Goal: Information Seeking & Learning: Learn about a topic

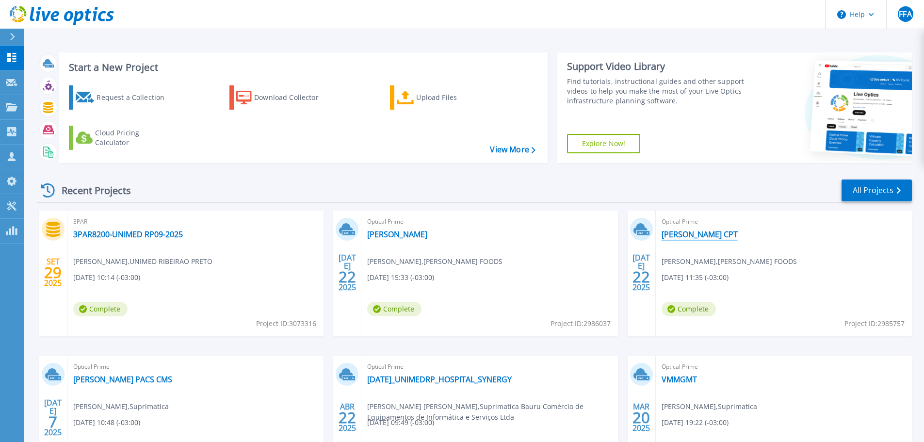
click at [675, 234] on link "[PERSON_NAME] CPT" at bounding box center [700, 234] width 76 height 10
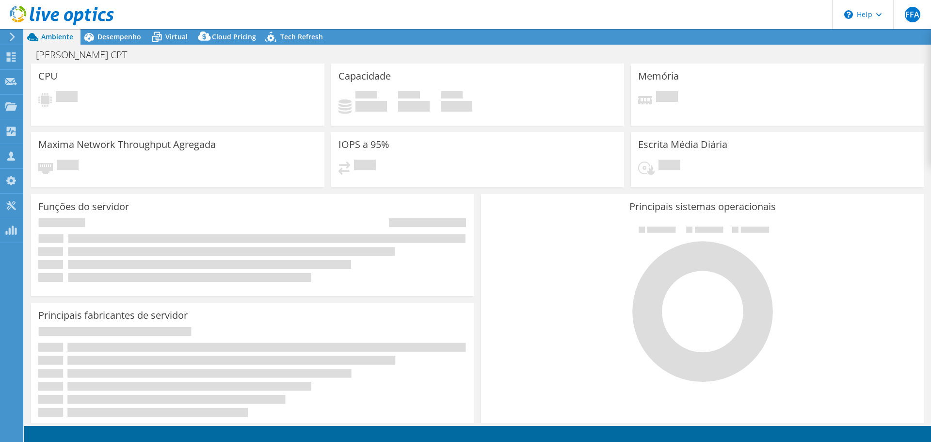
select select "USD"
select select "SouthAmerica"
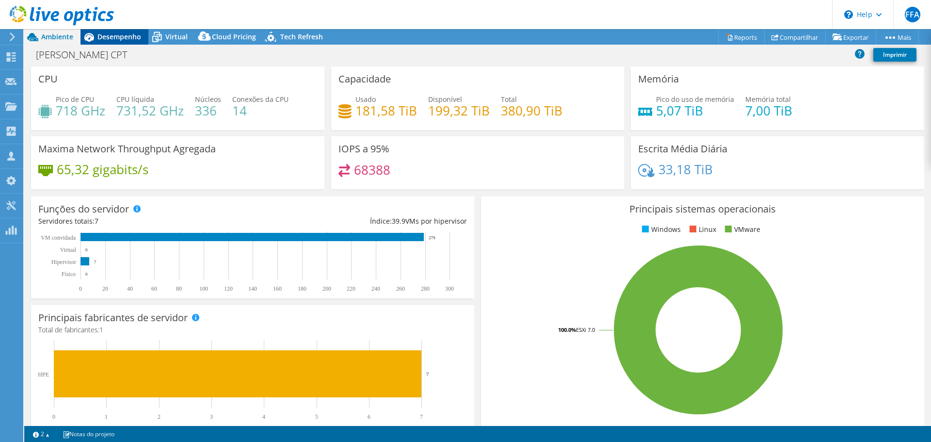
click at [120, 36] on span "Desempenho" at bounding box center [120, 36] width 44 height 9
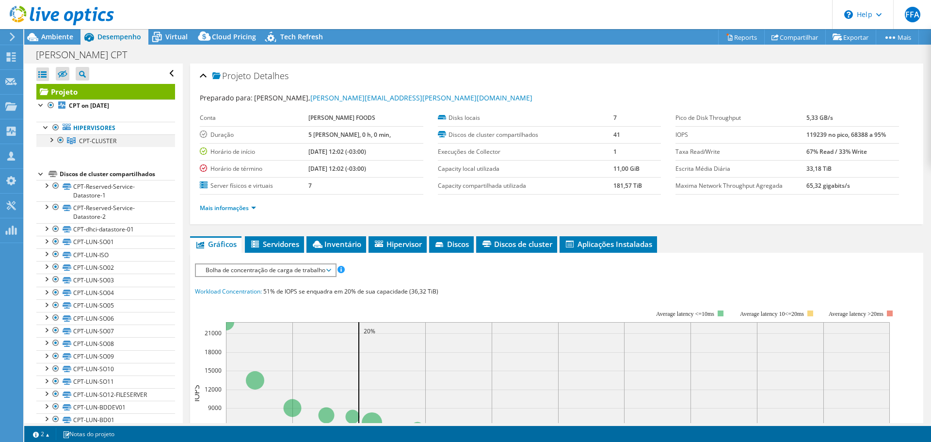
click at [51, 141] on div at bounding box center [51, 139] width 10 height 10
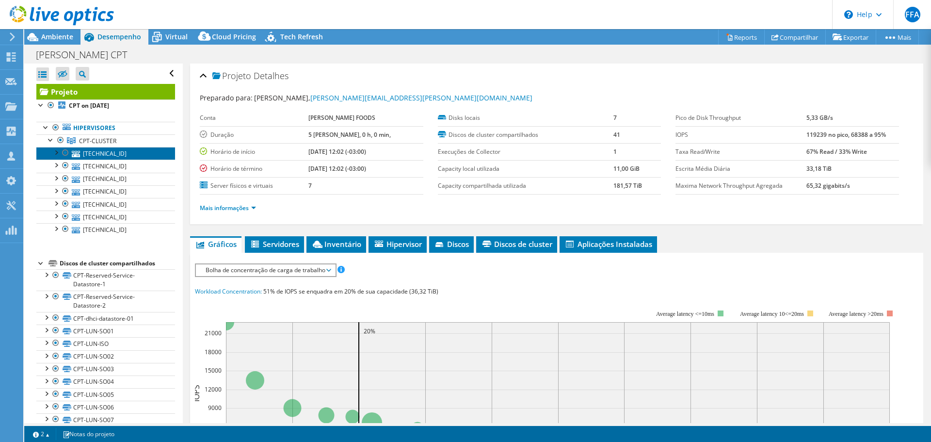
click at [104, 158] on link "[TECHNICAL_ID]" at bounding box center [105, 153] width 139 height 13
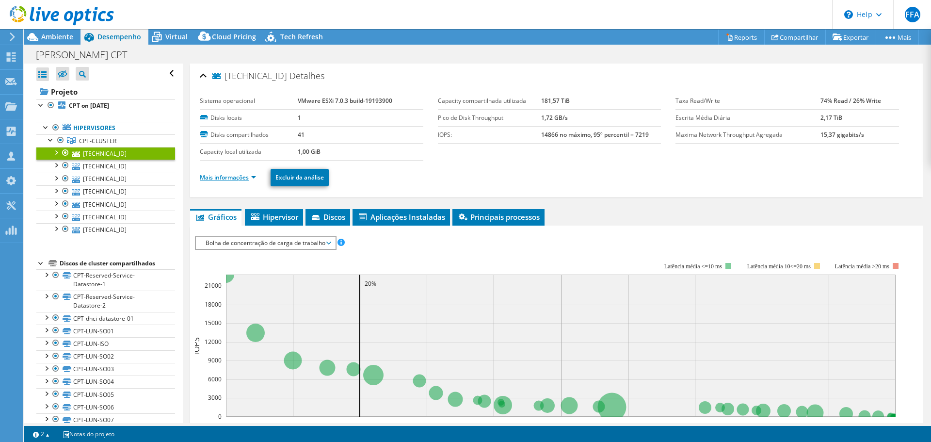
click at [242, 179] on link "Mais informações" at bounding box center [228, 177] width 56 height 8
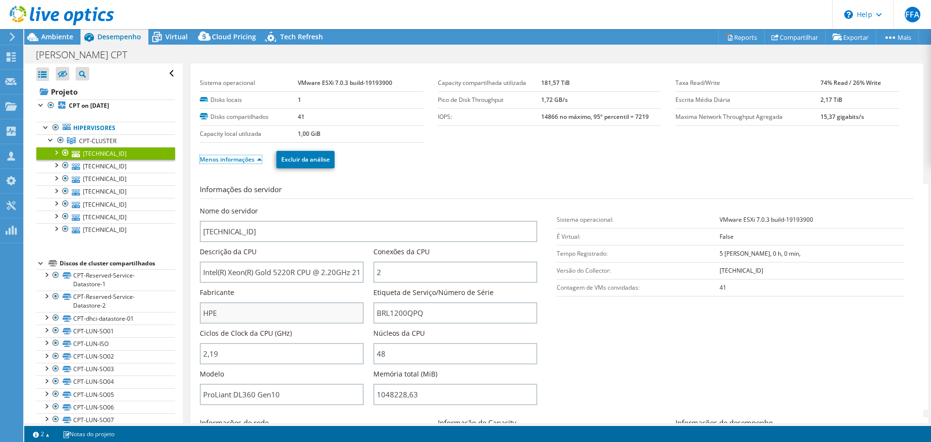
scroll to position [49, 0]
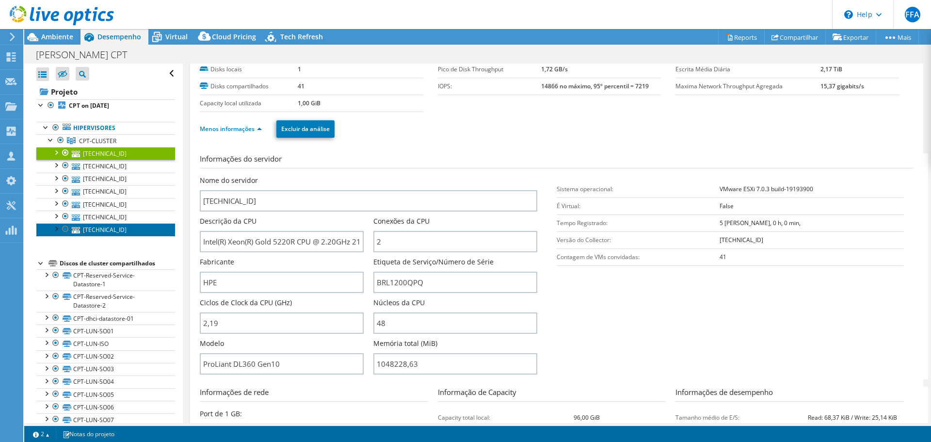
click at [108, 231] on link "[TECHNICAL_ID]" at bounding box center [105, 229] width 139 height 13
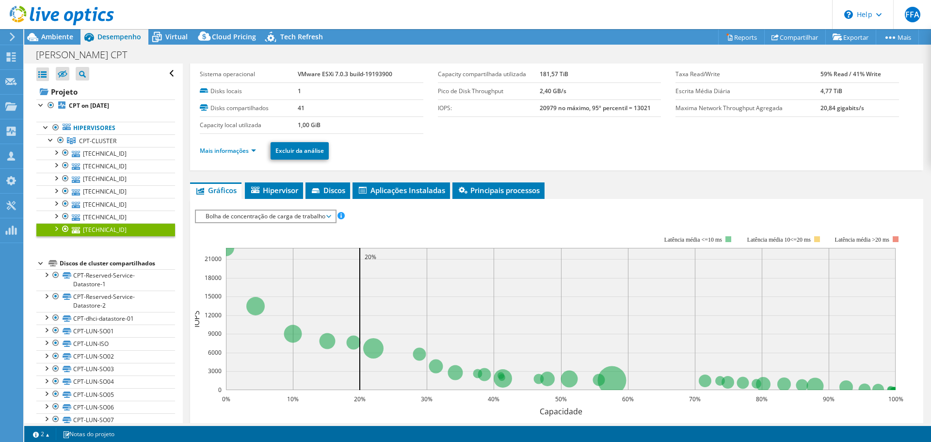
scroll to position [0, 0]
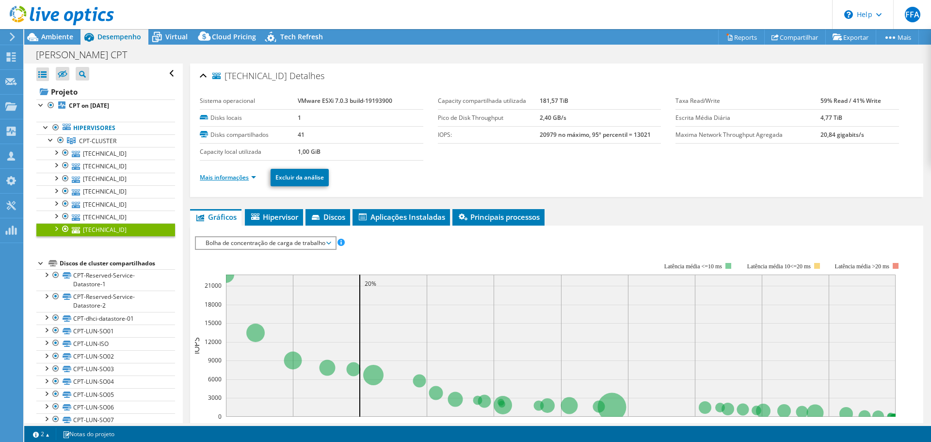
click at [241, 179] on link "Mais informações" at bounding box center [228, 177] width 56 height 8
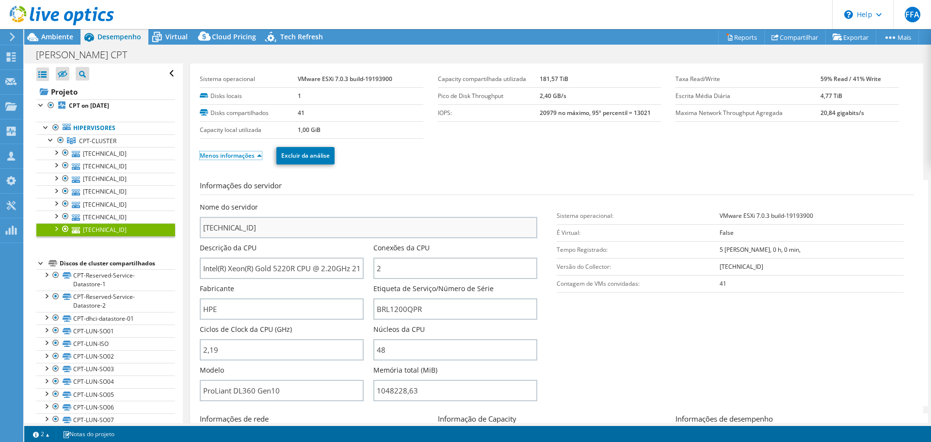
scroll to position [49, 0]
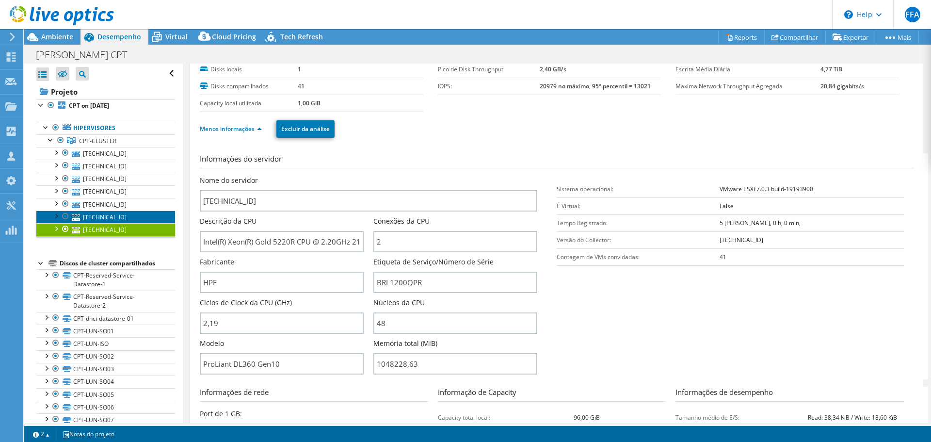
click at [108, 215] on link "[TECHNICAL_ID]" at bounding box center [105, 217] width 139 height 13
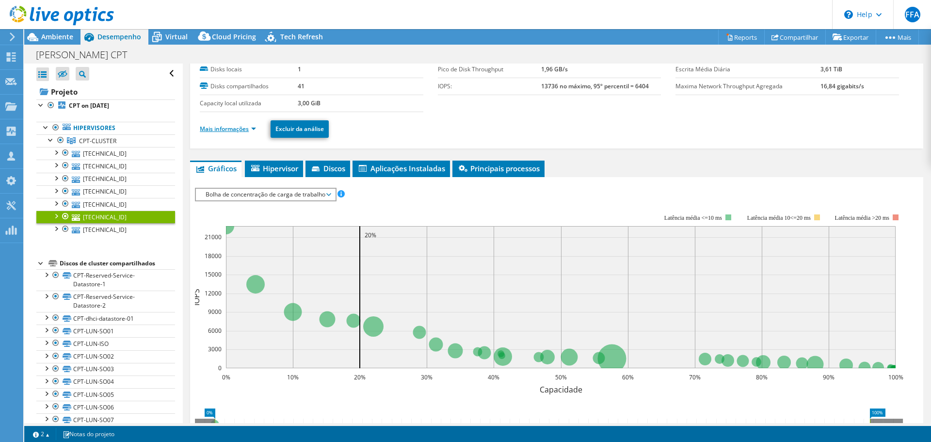
click at [235, 131] on link "Mais informações" at bounding box center [228, 129] width 56 height 8
